Goal: Task Accomplishment & Management: Complete application form

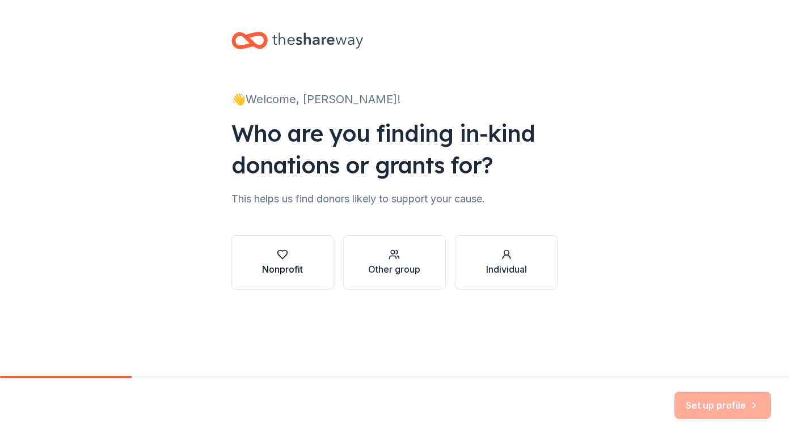
click at [273, 261] on div "Nonprofit" at bounding box center [282, 262] width 41 height 27
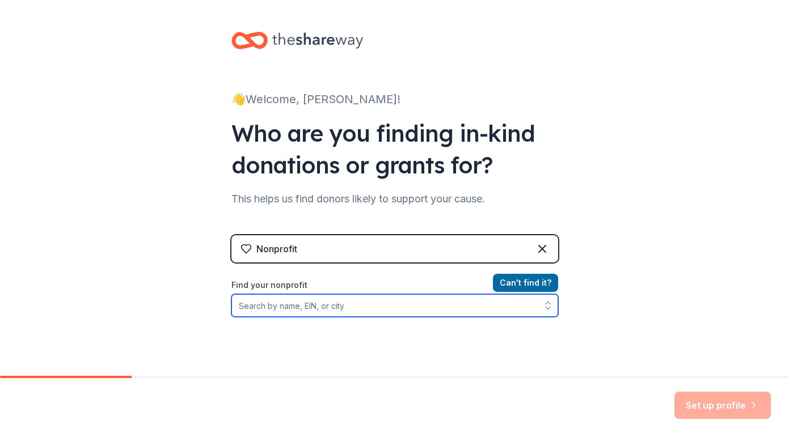
click at [311, 308] on input "Find your nonprofit" at bounding box center [394, 305] width 327 height 23
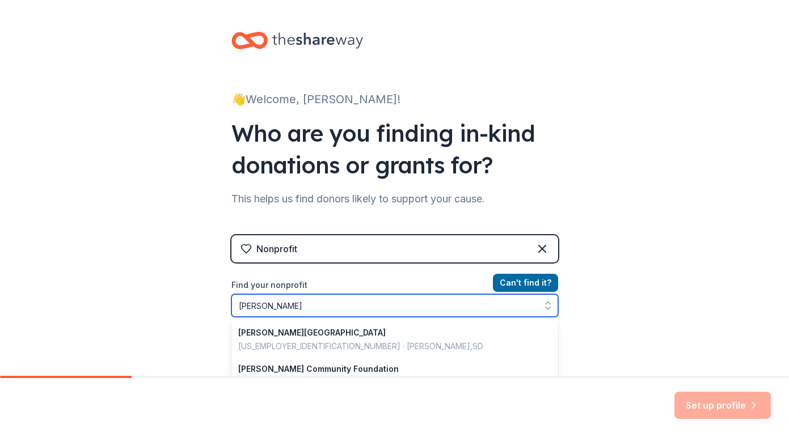
type input "[PERSON_NAME] Ski"
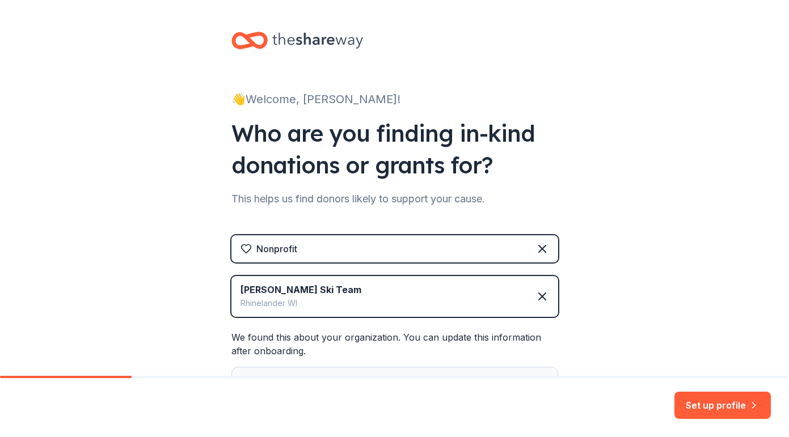
click at [625, 272] on div "👋 Welcome, [PERSON_NAME]! Who are you finding in-kind donations or grants for? …" at bounding box center [394, 255] width 789 height 511
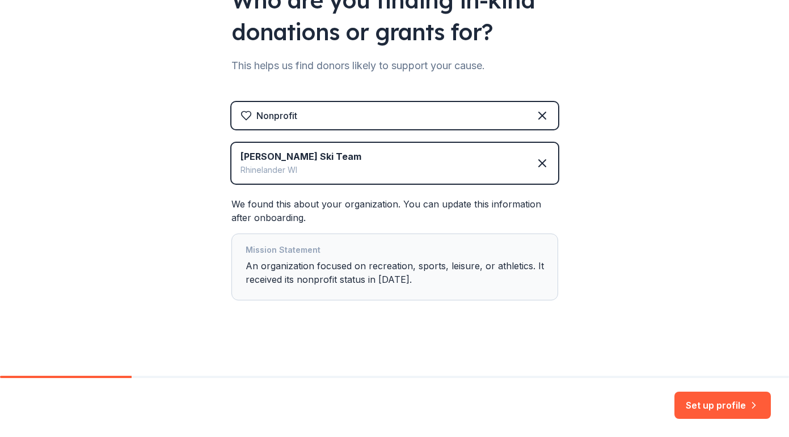
scroll to position [135, 0]
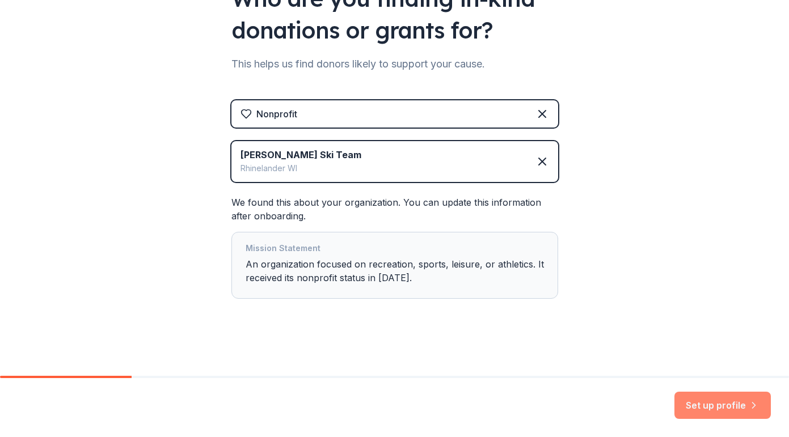
click at [711, 402] on button "Set up profile" at bounding box center [722, 405] width 96 height 27
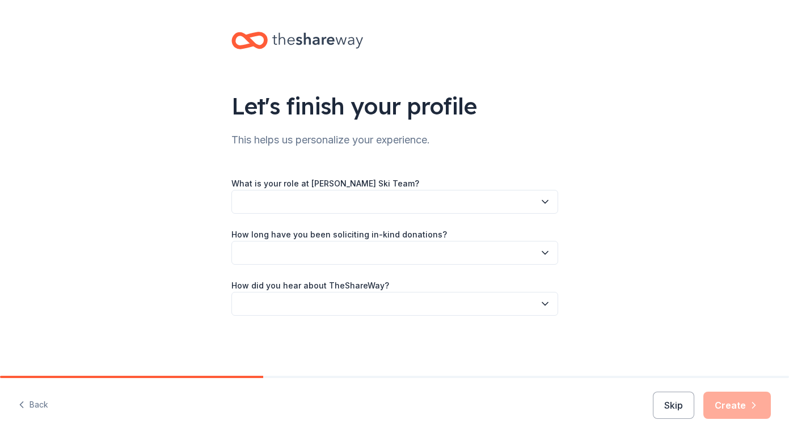
click at [507, 201] on button "button" at bounding box center [394, 202] width 327 height 24
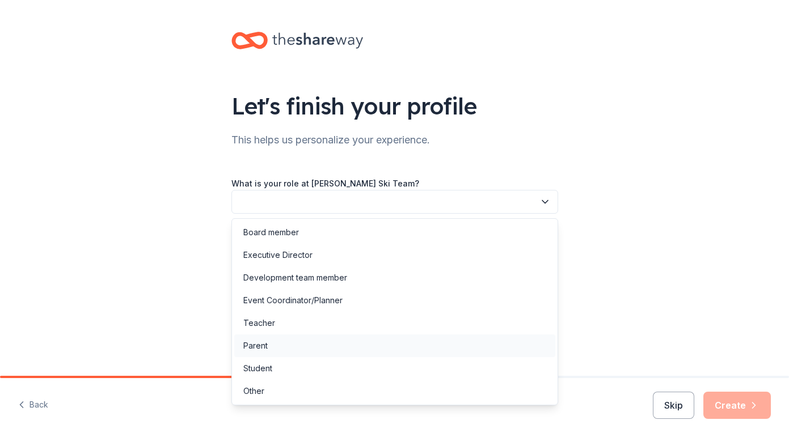
click at [472, 354] on div "Parent" at bounding box center [394, 345] width 321 height 23
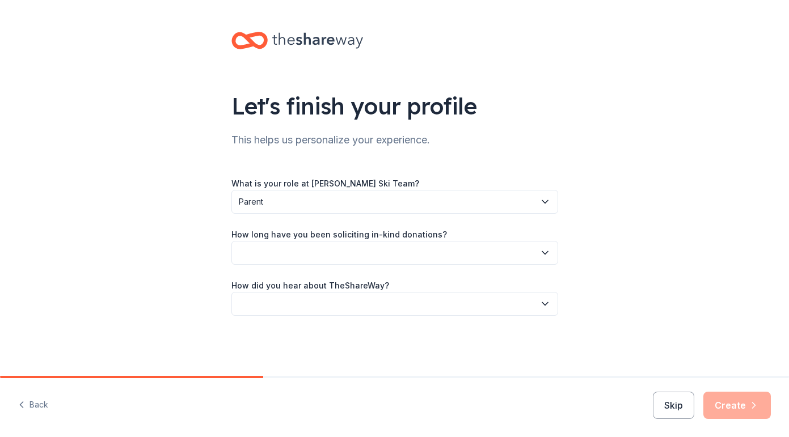
click at [409, 249] on button "button" at bounding box center [394, 253] width 327 height 24
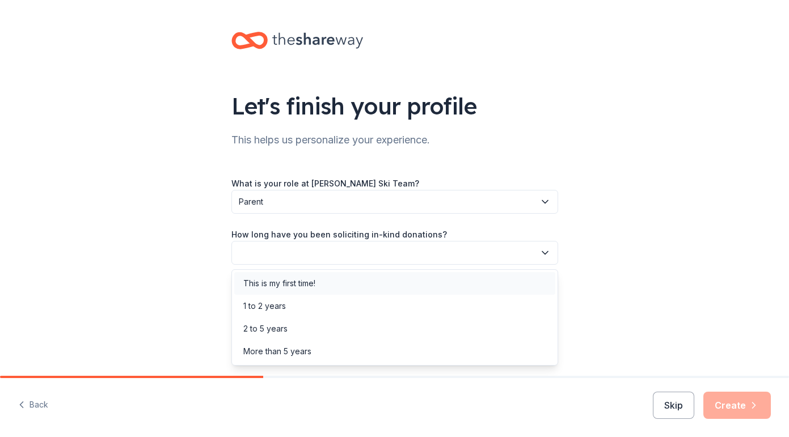
click at [410, 281] on div "This is my first time!" at bounding box center [394, 283] width 321 height 23
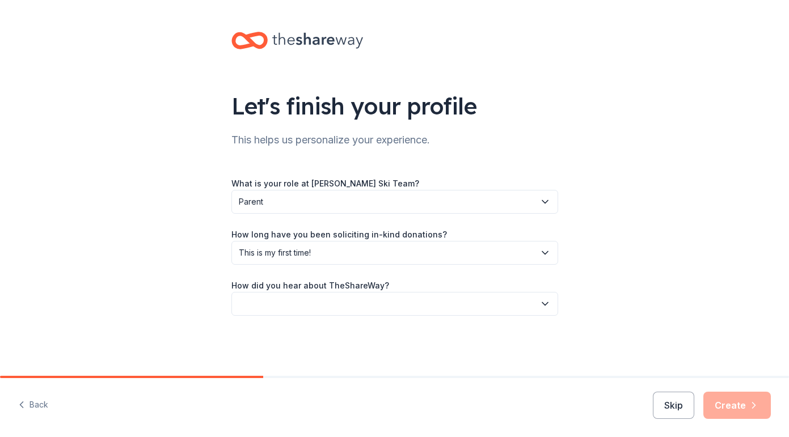
click at [413, 306] on button "button" at bounding box center [394, 304] width 327 height 24
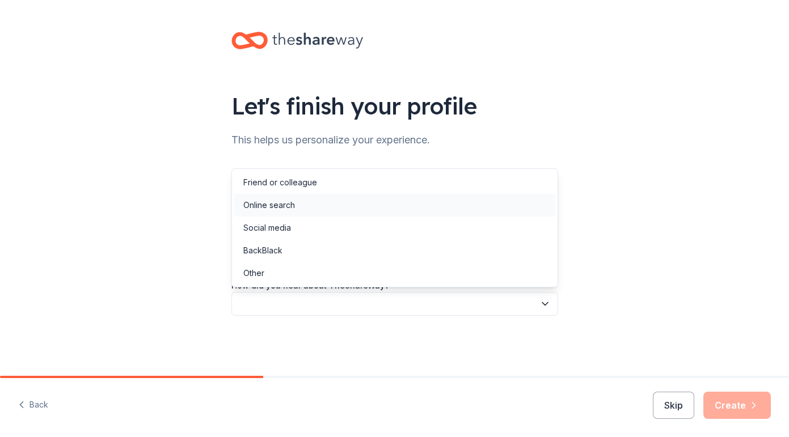
click at [387, 204] on div "Online search" at bounding box center [394, 205] width 321 height 23
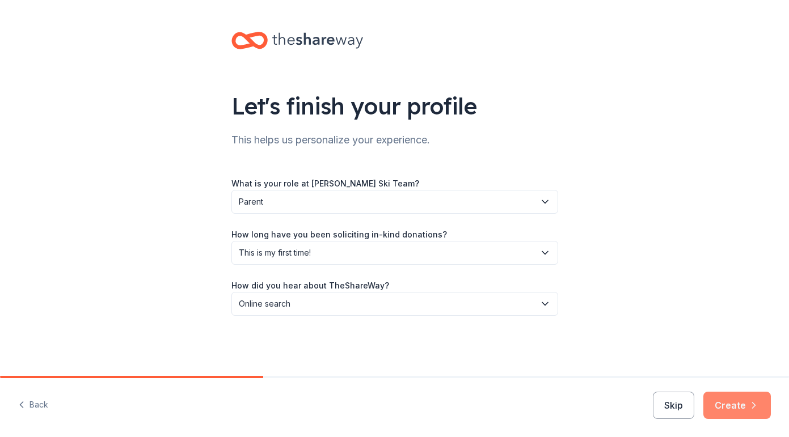
click at [740, 405] on button "Create" at bounding box center [736, 405] width 67 height 27
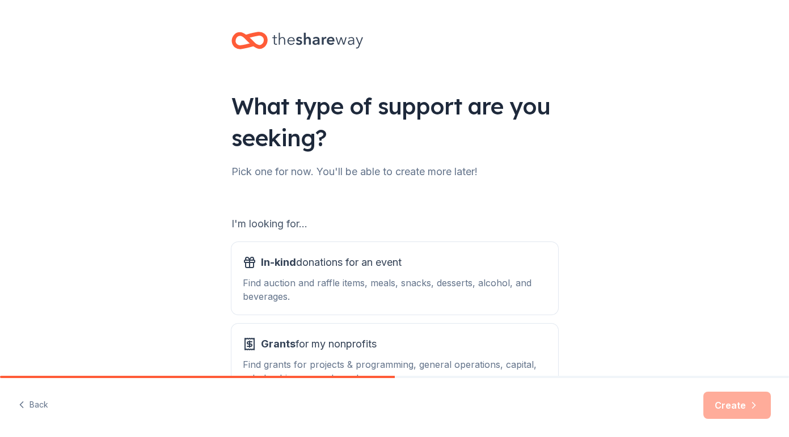
click at [673, 253] on div "What type of support are you seeking? Pick one for now. You'll be able to creat…" at bounding box center [394, 228] width 789 height 457
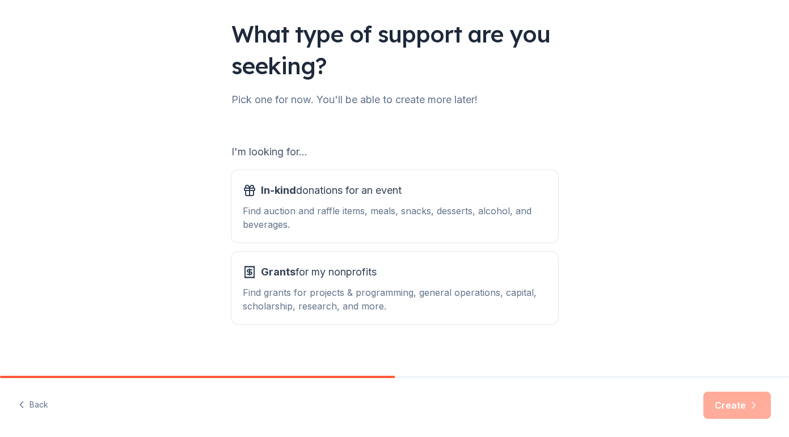
scroll to position [82, 0]
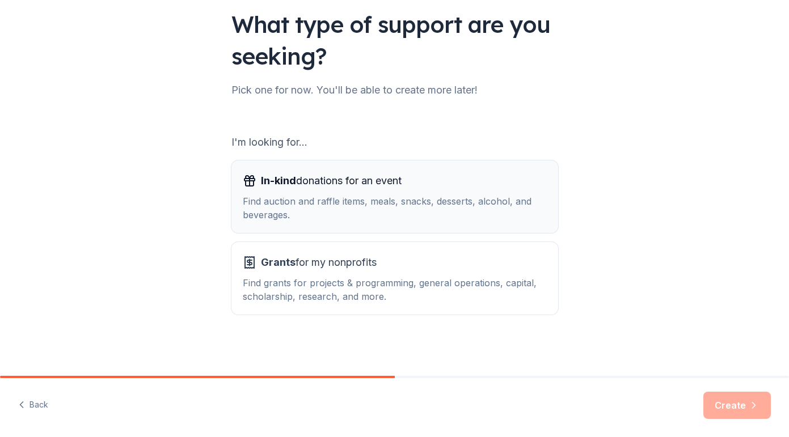
click at [423, 221] on div "Find auction and raffle items, meals, snacks, desserts, alcohol, and beverages." at bounding box center [395, 207] width 304 height 27
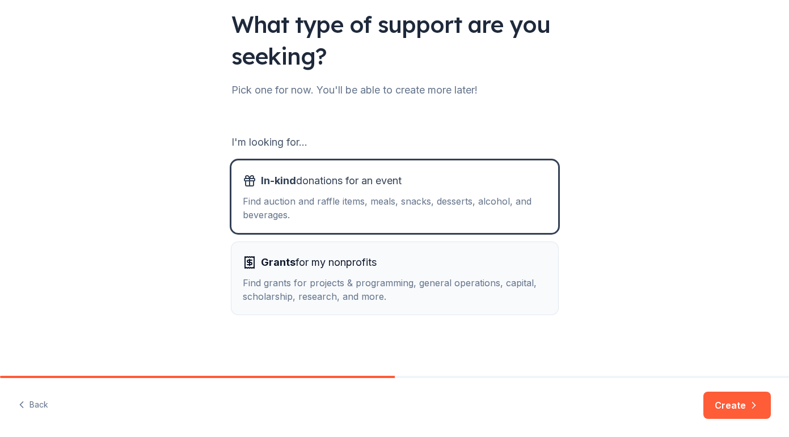
click at [427, 269] on div "Grants for my nonprofits" at bounding box center [395, 262] width 304 height 18
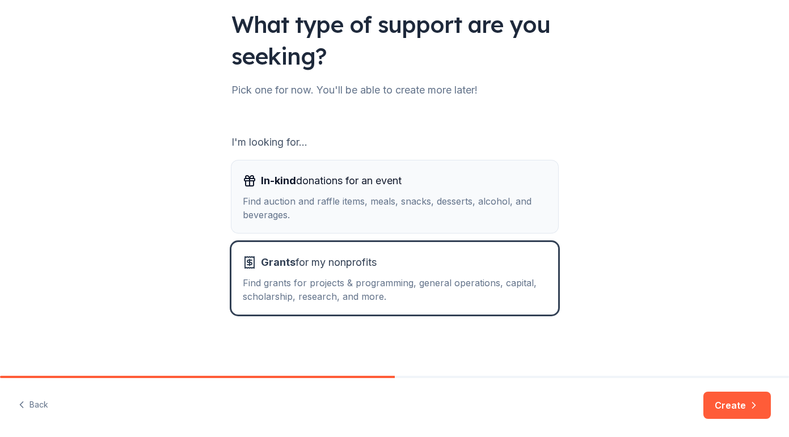
click at [488, 223] on button "In-kind donations for an event Find auction and raffle items, meals, snacks, de…" at bounding box center [394, 196] width 327 height 73
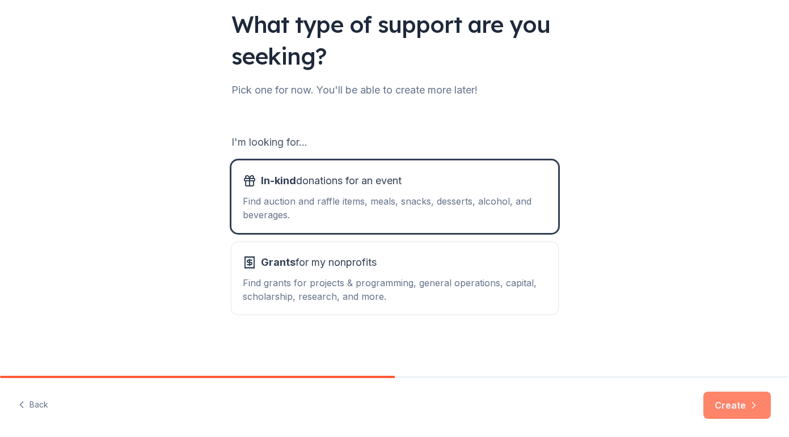
click at [743, 410] on button "Create" at bounding box center [736, 405] width 67 height 27
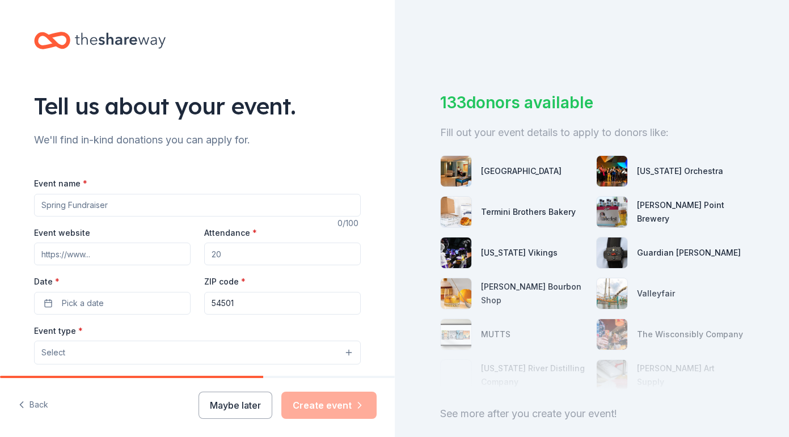
click at [276, 207] on input "Event name *" at bounding box center [197, 205] width 327 height 23
type input "Silent Auction and Dinner to Support [PERSON_NAME] Ski Team"
click at [251, 251] on input "Attendance *" at bounding box center [282, 254] width 156 height 23
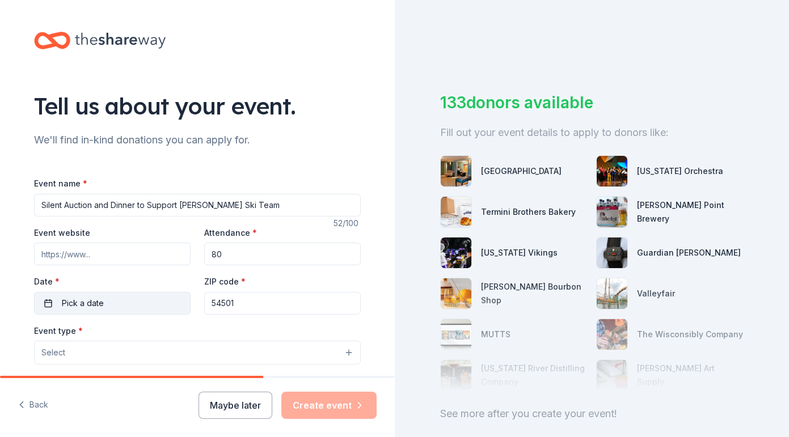
type input "80"
click at [141, 300] on button "Pick a date" at bounding box center [112, 303] width 156 height 23
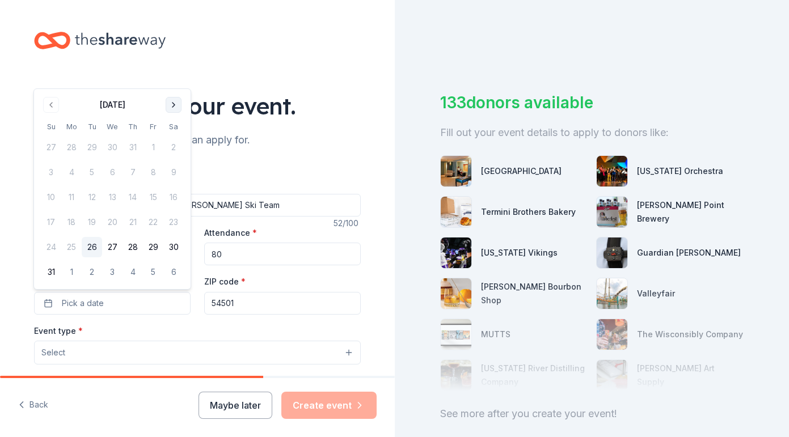
click at [176, 105] on button "Go to next month" at bounding box center [174, 105] width 16 height 16
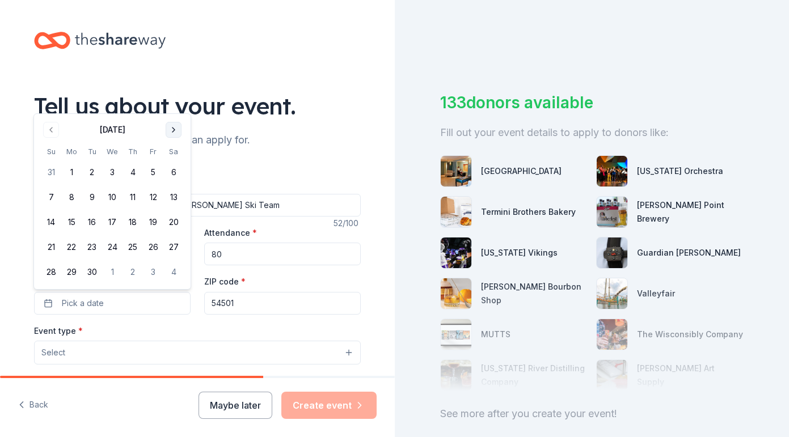
click at [177, 123] on button "Go to next month" at bounding box center [174, 130] width 16 height 16
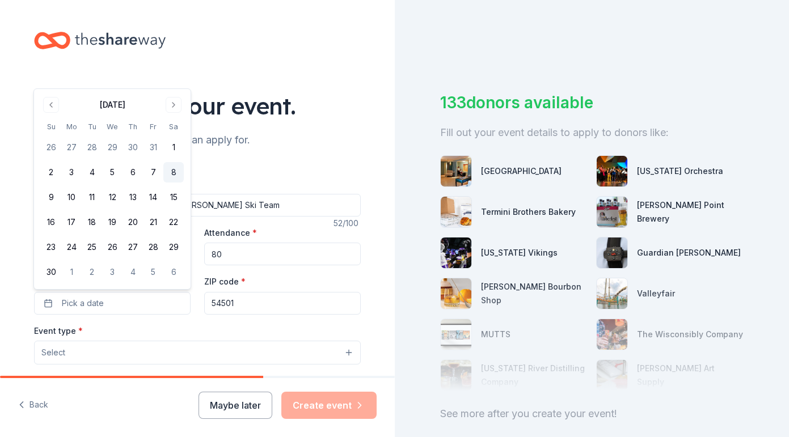
click at [175, 175] on button "8" at bounding box center [173, 172] width 20 height 20
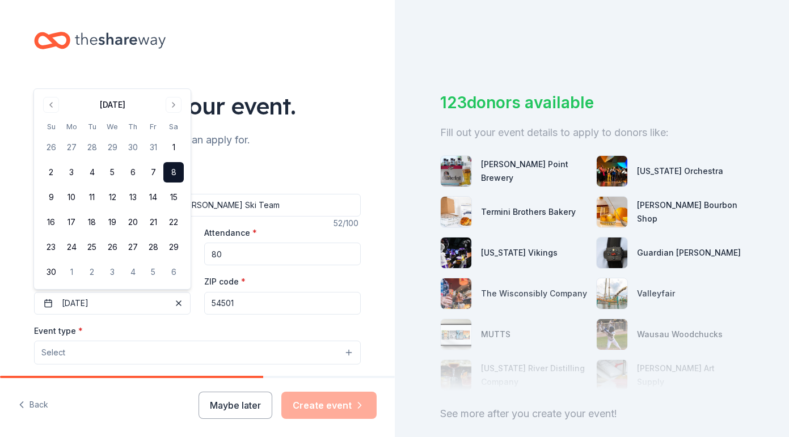
click at [251, 303] on input "54501" at bounding box center [282, 303] width 156 height 23
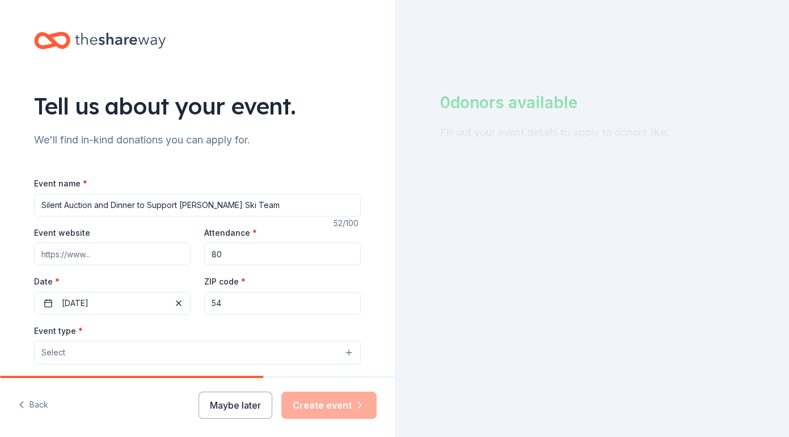
type input "5"
type input "r"
type input "54501"
click at [243, 351] on button "Select" at bounding box center [197, 353] width 327 height 24
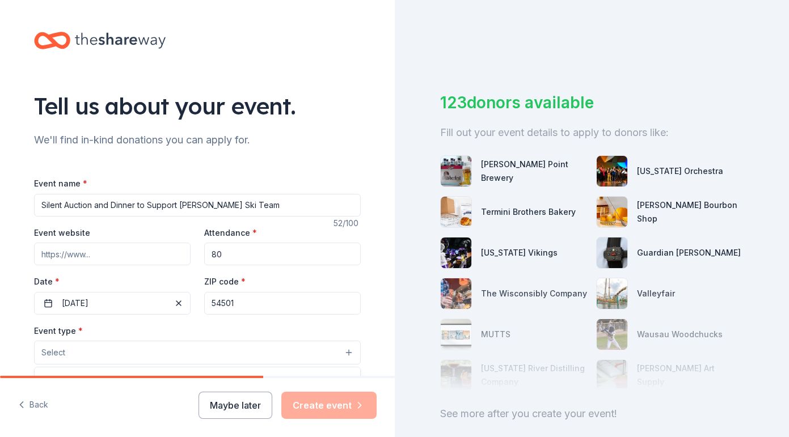
click at [325, 138] on div "Tell us about your event. We'll find in-kind donations you can apply for. Event…" at bounding box center [197, 377] width 363 height 755
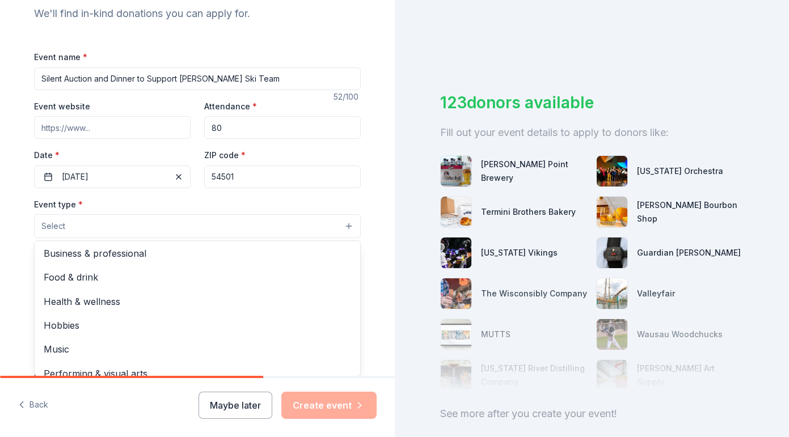
scroll to position [2, 0]
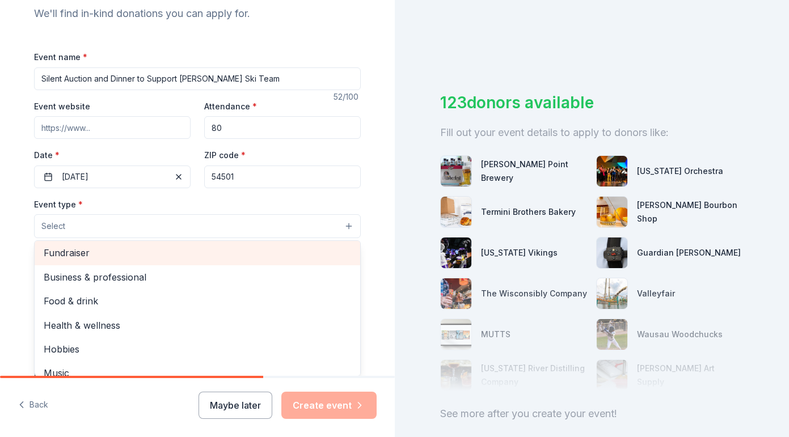
click at [302, 255] on span "Fundraiser" at bounding box center [197, 252] width 307 height 15
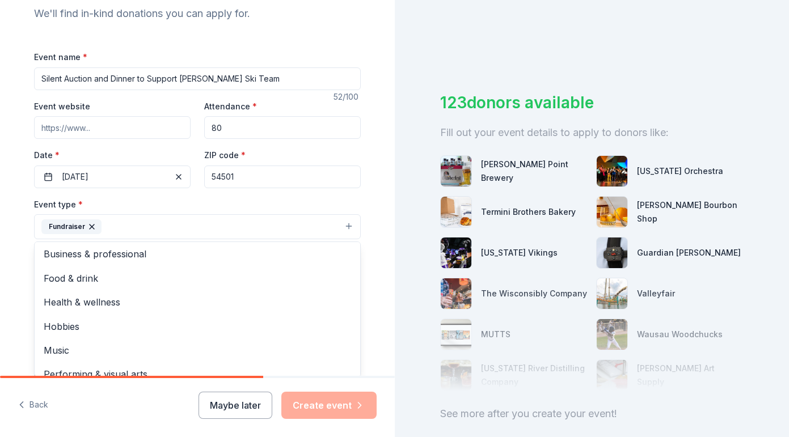
click at [384, 235] on div "Tell us about your event. We'll find in-kind donations you can apply for. Event…" at bounding box center [197, 252] width 395 height 756
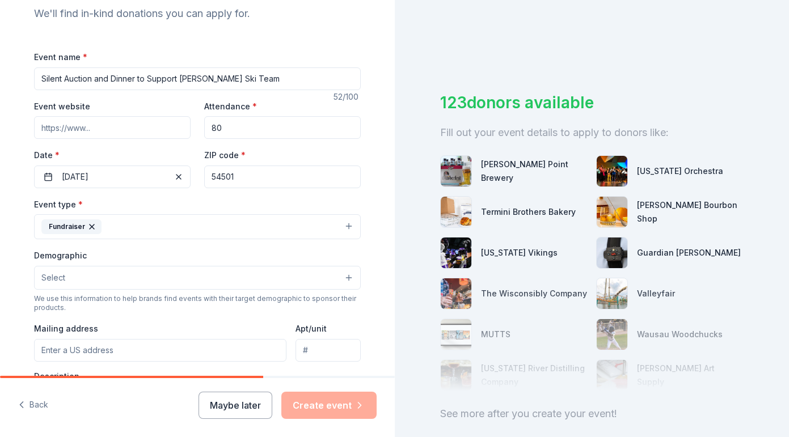
click at [384, 234] on div "Tell us about your event. We'll find in-kind donations you can apply for. Event…" at bounding box center [197, 252] width 395 height 756
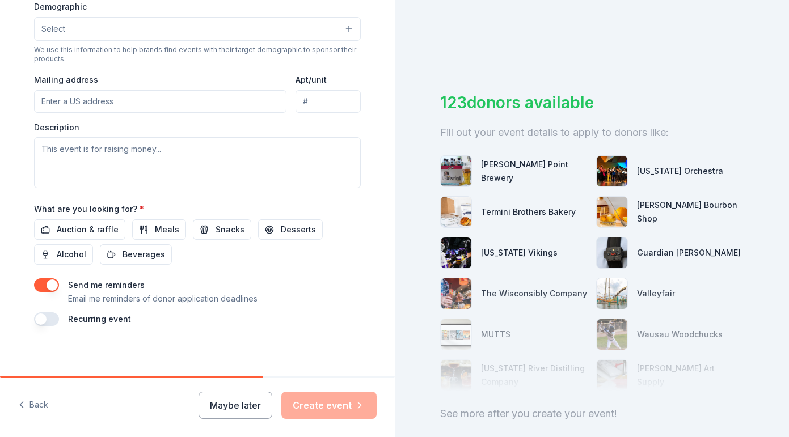
scroll to position [380, 0]
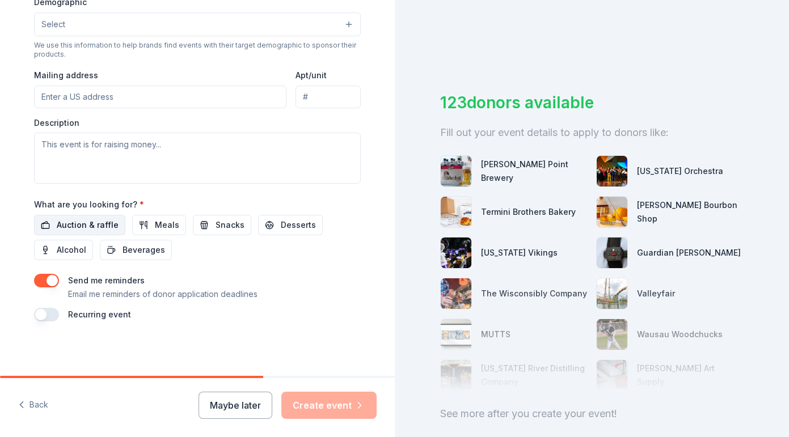
click at [104, 225] on span "Auction & raffle" at bounding box center [88, 225] width 62 height 14
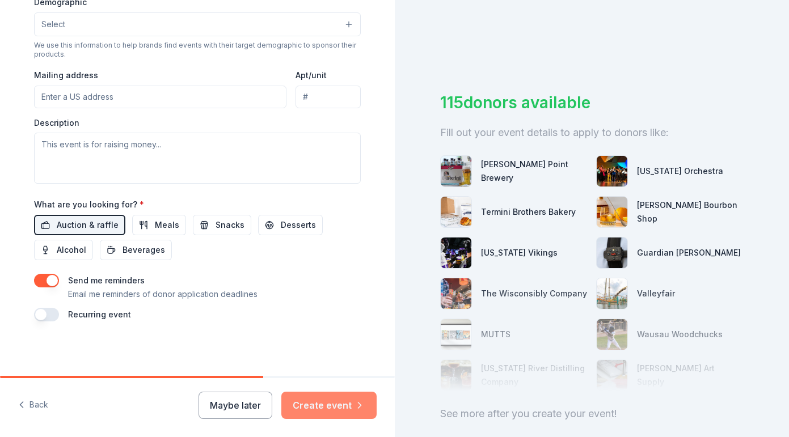
click at [348, 404] on button "Create event" at bounding box center [328, 405] width 95 height 27
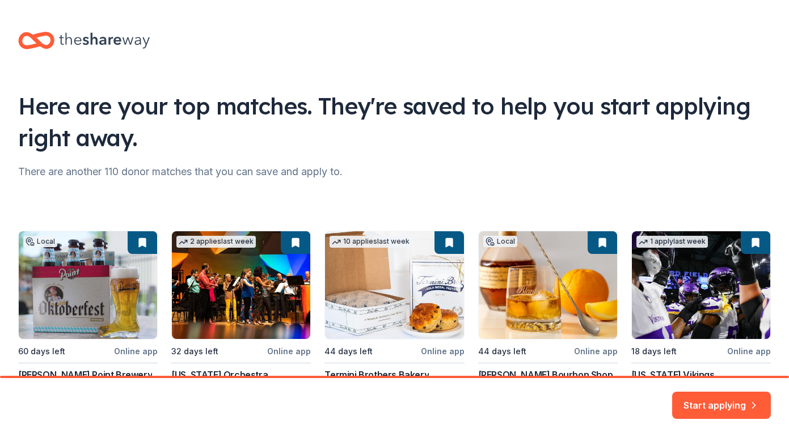
click at [439, 163] on div "There are another 110 donor matches that you can save and apply to." at bounding box center [394, 172] width 752 height 18
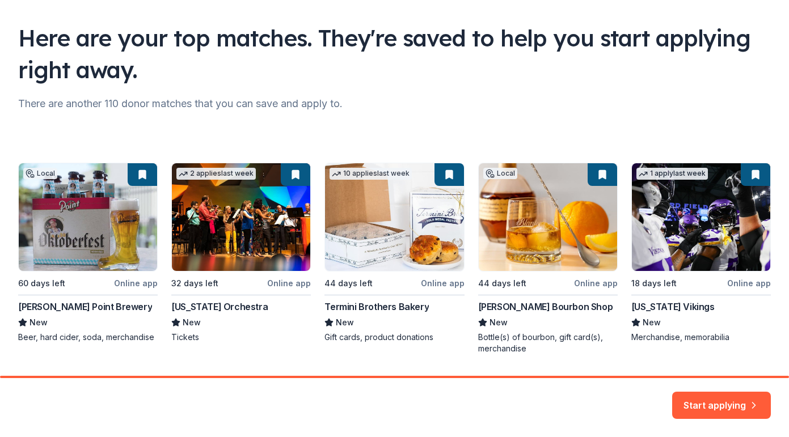
scroll to position [91, 0]
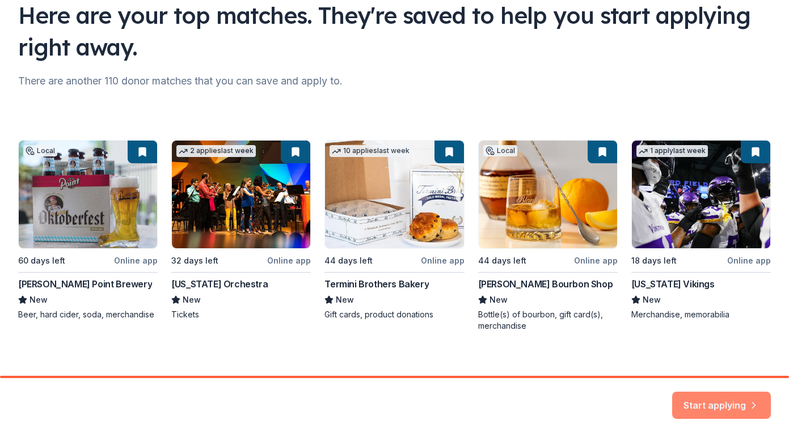
click at [708, 401] on button "Start applying" at bounding box center [721, 398] width 99 height 27
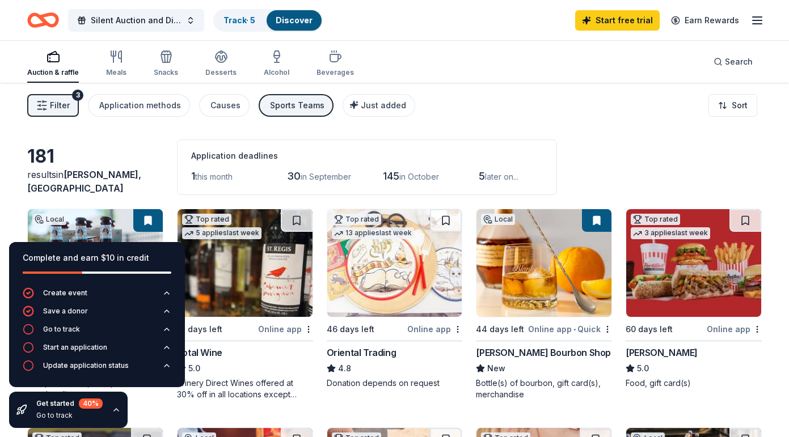
click at [622, 115] on div "Filter 3 Application methods Causes Sports Teams Just added Sort" at bounding box center [394, 105] width 789 height 45
click at [132, 166] on div "181" at bounding box center [95, 156] width 136 height 23
click at [116, 412] on icon "button" at bounding box center [116, 409] width 9 height 9
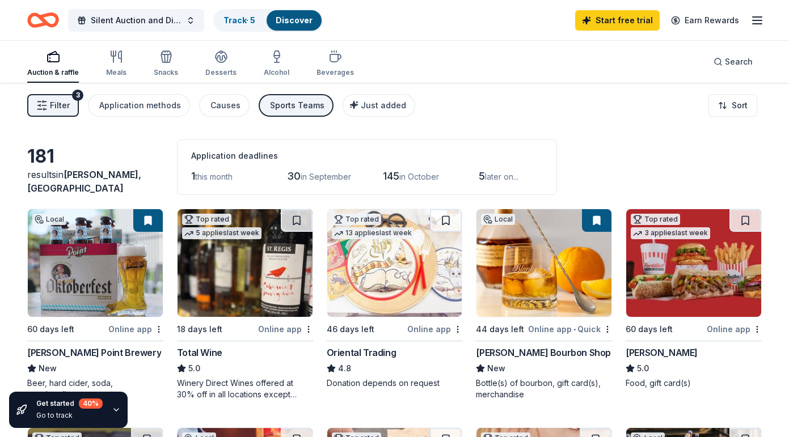
click at [555, 101] on div "Filter 3 Application methods Causes Sports Teams Just added Sort" at bounding box center [394, 105] width 789 height 45
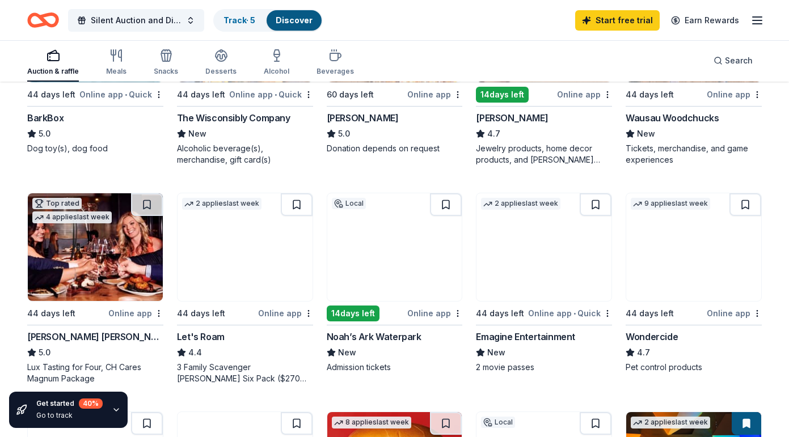
scroll to position [431, 0]
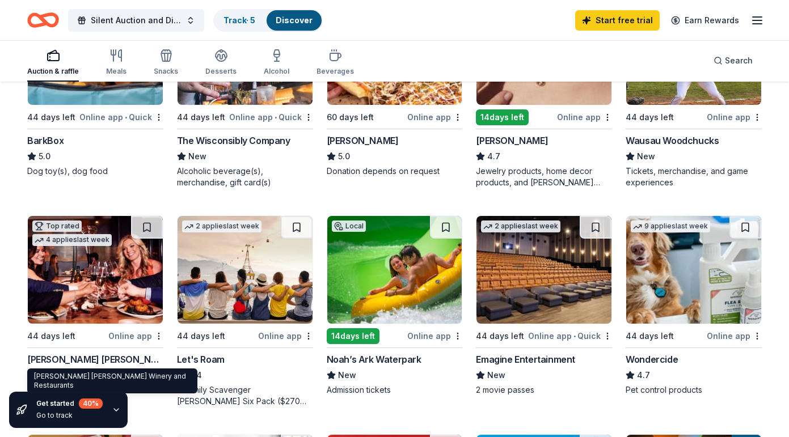
click at [142, 364] on div "[PERSON_NAME] [PERSON_NAME] Winery and Restaurants" at bounding box center [95, 360] width 136 height 14
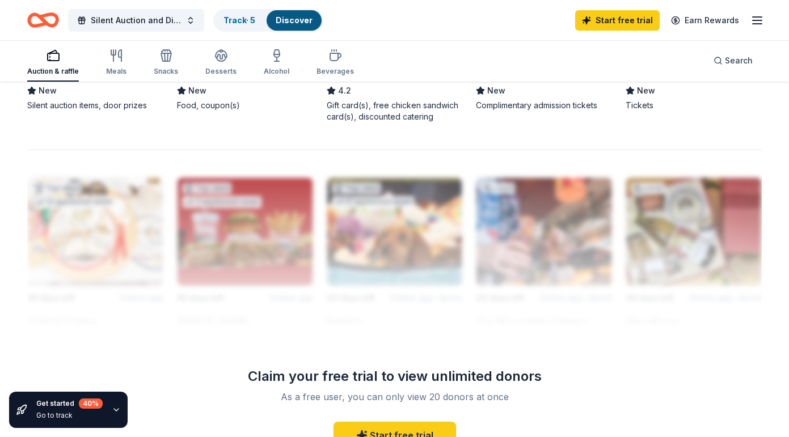
scroll to position [952, 0]
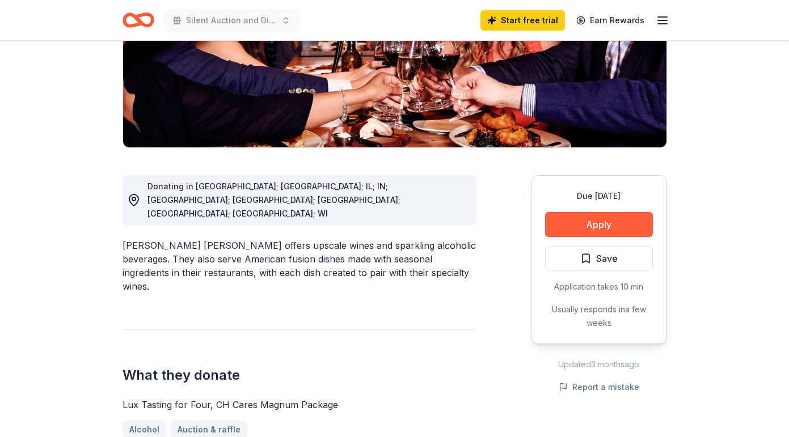
scroll to position [227, 0]
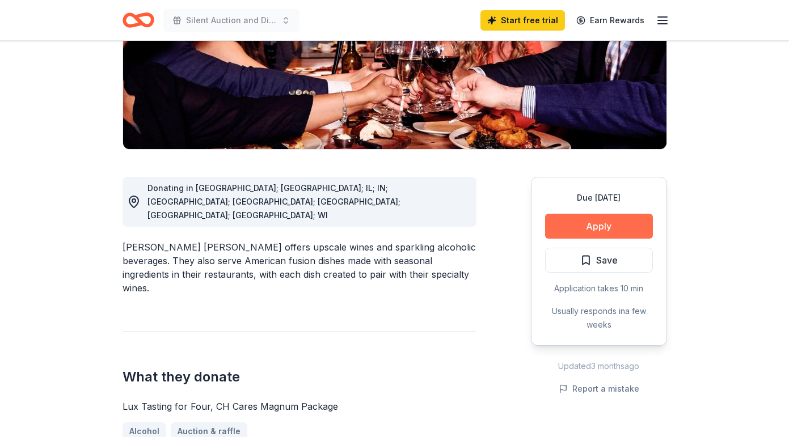
click at [617, 214] on button "Apply" at bounding box center [599, 226] width 108 height 25
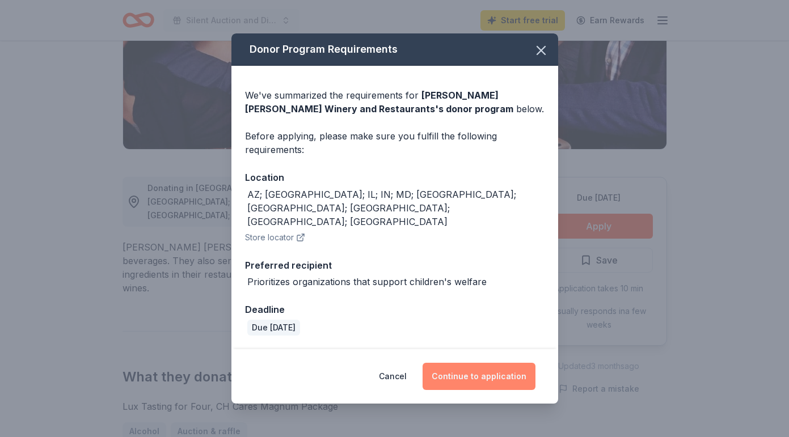
click at [496, 370] on button "Continue to application" at bounding box center [478, 376] width 113 height 27
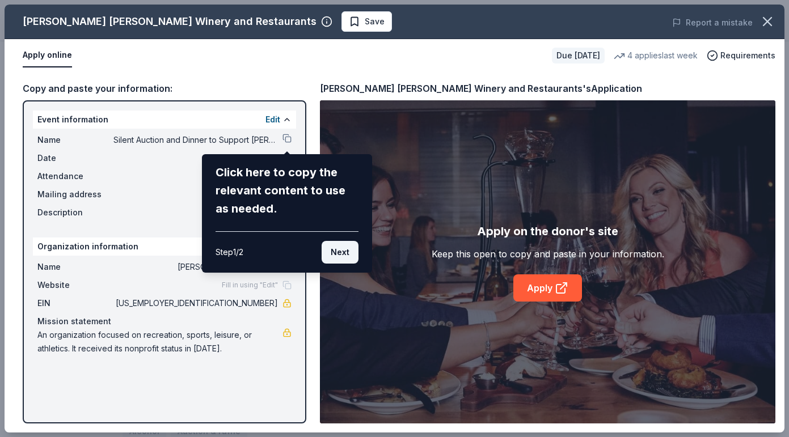
click at [340, 247] on button "Next" at bounding box center [339, 252] width 37 height 23
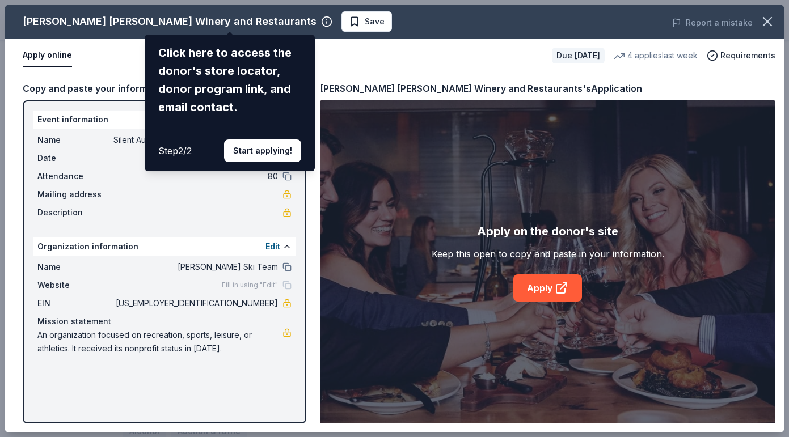
click at [285, 164] on div "Click here to access the donor's store locator, donor program link, and email c…" at bounding box center [230, 103] width 170 height 137
click at [272, 151] on button "Start applying!" at bounding box center [262, 150] width 77 height 23
